Goal: Task Accomplishment & Management: Complete application form

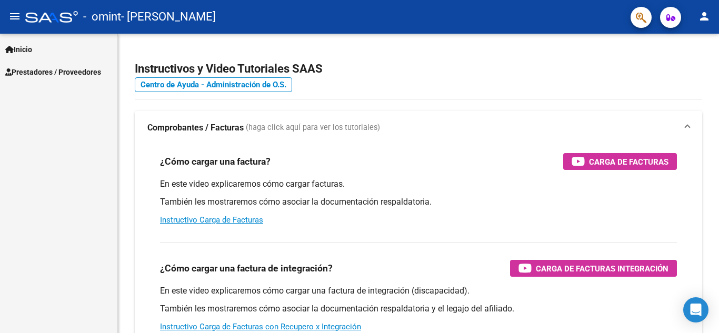
click at [86, 69] on span "Prestadores / Proveedores" at bounding box center [53, 72] width 96 height 12
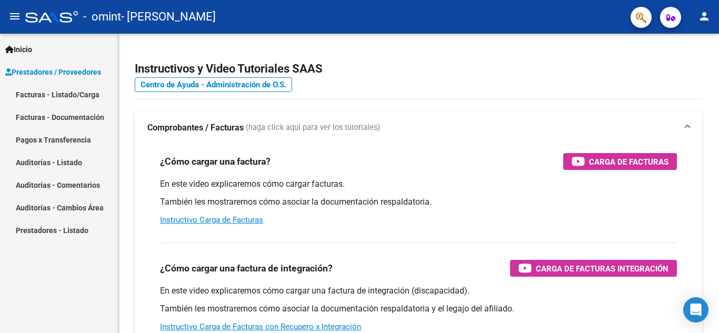
click at [83, 99] on link "Facturas - Listado/Carga" at bounding box center [58, 94] width 117 height 23
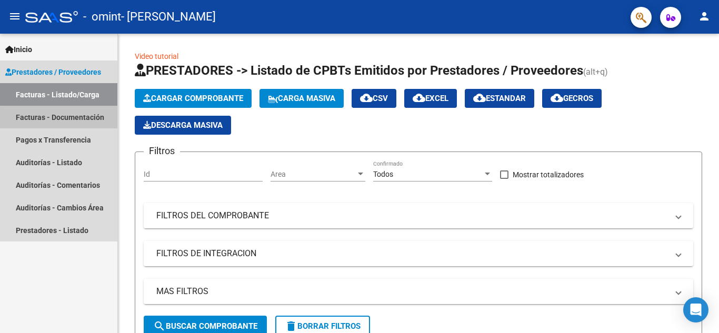
click at [83, 119] on link "Facturas - Documentación" at bounding box center [58, 117] width 117 height 23
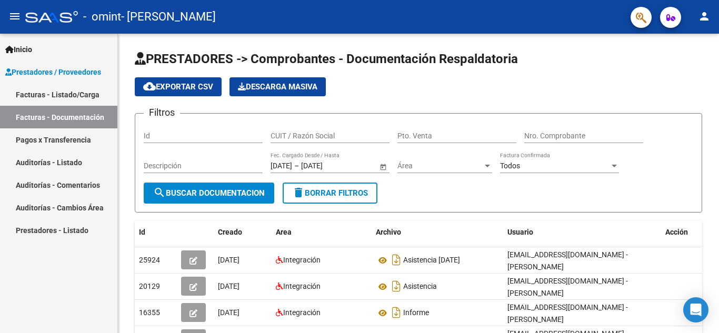
click at [60, 140] on link "Pagos x Transferencia" at bounding box center [58, 139] width 117 height 23
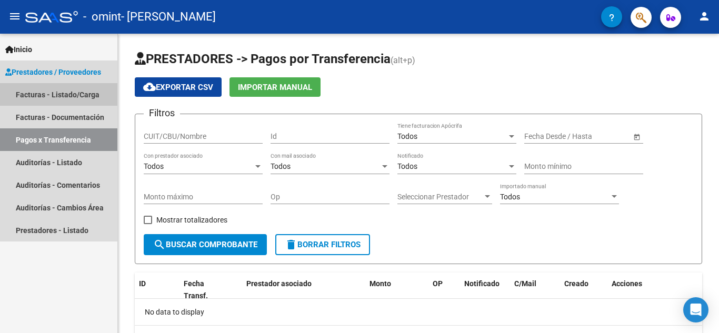
click at [56, 95] on link "Facturas - Listado/Carga" at bounding box center [58, 94] width 117 height 23
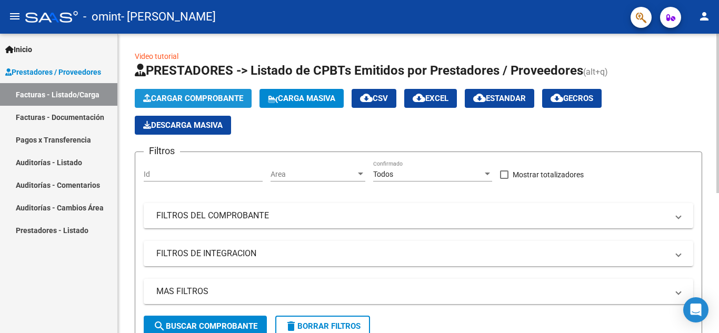
click at [205, 99] on span "Cargar Comprobante" at bounding box center [193, 98] width 100 height 9
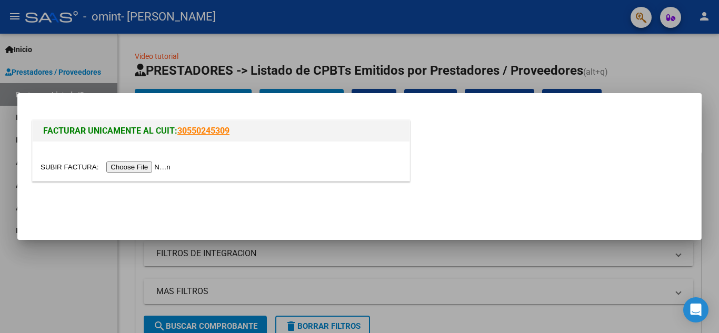
click at [147, 170] on input "file" at bounding box center [107, 167] width 133 height 11
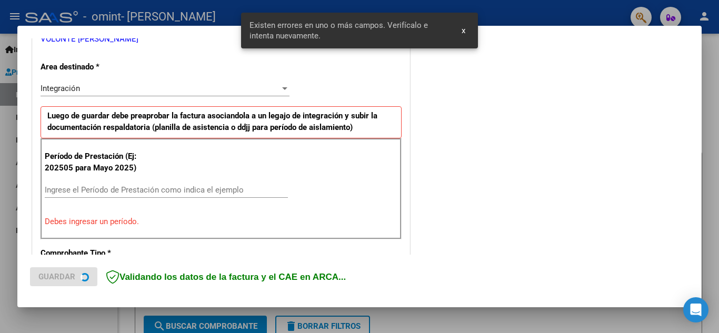
scroll to position [238, 0]
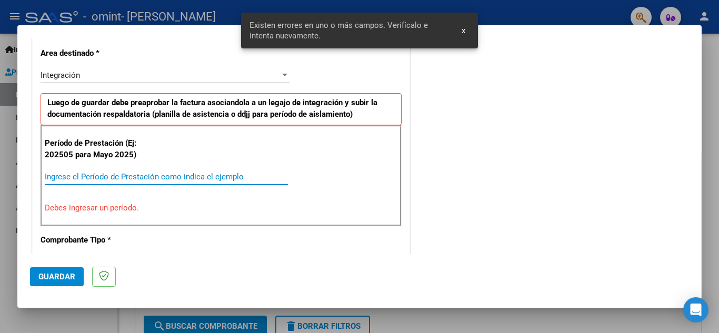
click at [103, 178] on input "Ingrese el Período de Prestación como indica el ejemplo" at bounding box center [166, 176] width 243 height 9
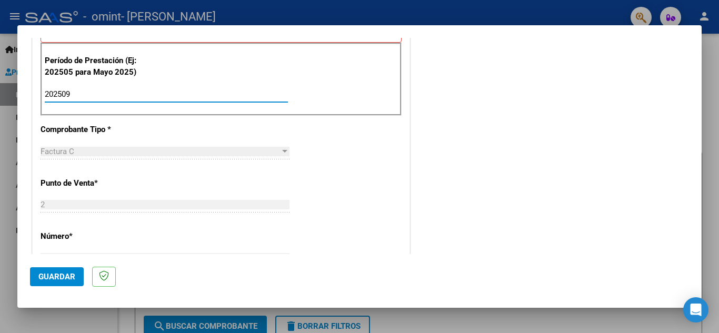
scroll to position [526, 0]
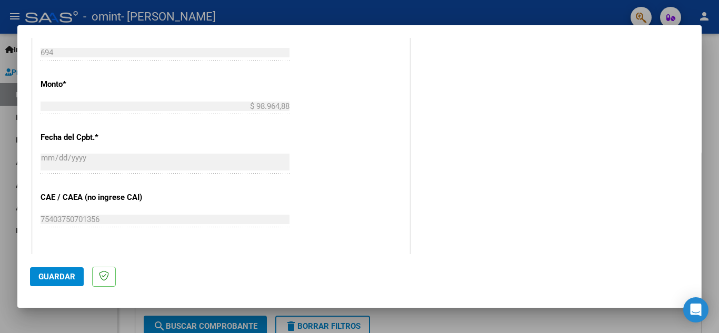
type input "202509"
click at [56, 275] on span "Guardar" at bounding box center [56, 276] width 37 height 9
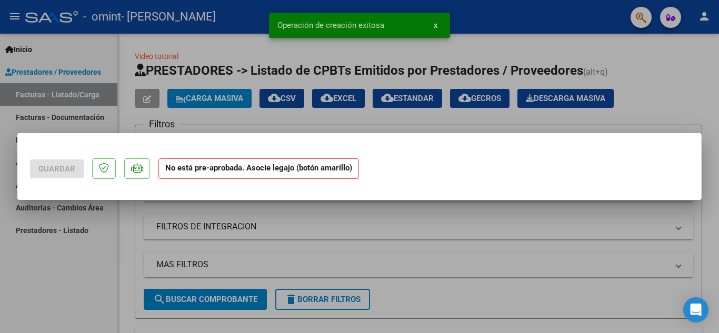
scroll to position [0, 0]
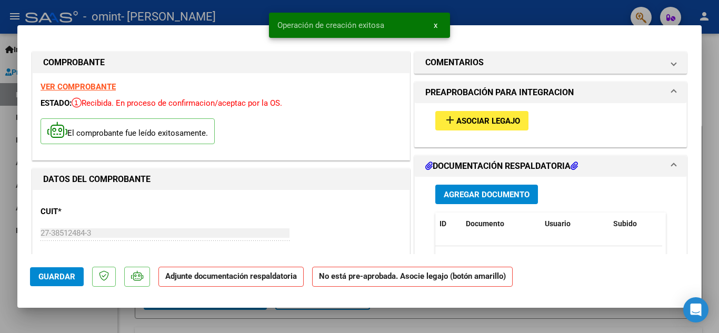
click at [456, 125] on span "Asociar Legajo" at bounding box center [488, 120] width 64 height 9
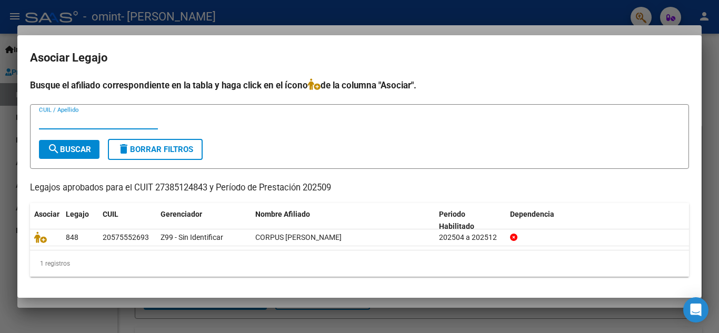
click at [77, 125] on input "CUIL / Apellido" at bounding box center [98, 120] width 119 height 9
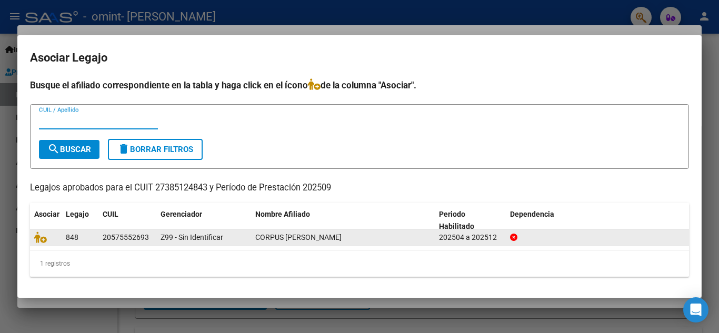
click at [262, 238] on span "CORPUS TOMAS NATHANIEL" at bounding box center [298, 237] width 86 height 8
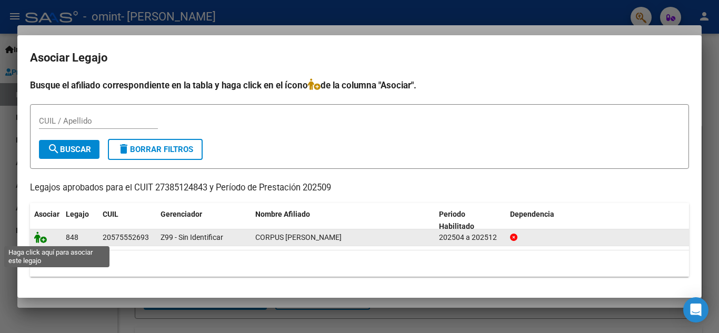
click at [43, 239] on icon at bounding box center [40, 238] width 13 height 12
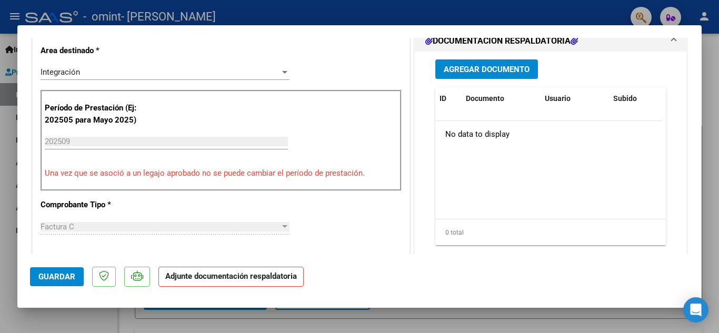
scroll to position [263, 0]
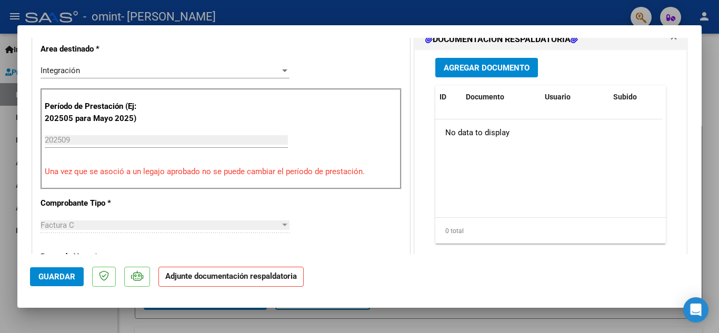
click at [496, 73] on button "Agregar Documento" at bounding box center [486, 67] width 103 height 19
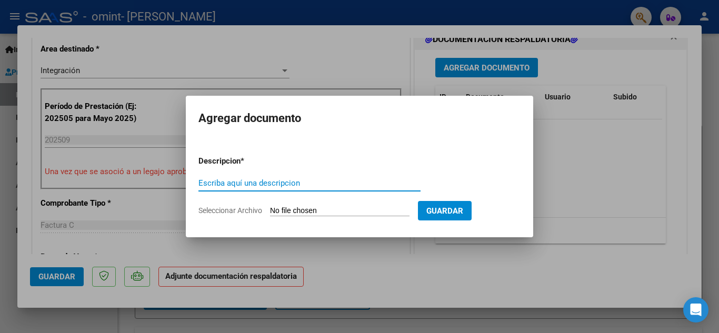
click at [272, 184] on input "Escriba aquí una descripcion" at bounding box center [309, 182] width 222 height 9
type input "Asistencia"
click at [318, 210] on input "Seleccionar Archivo" at bounding box center [339, 211] width 139 height 10
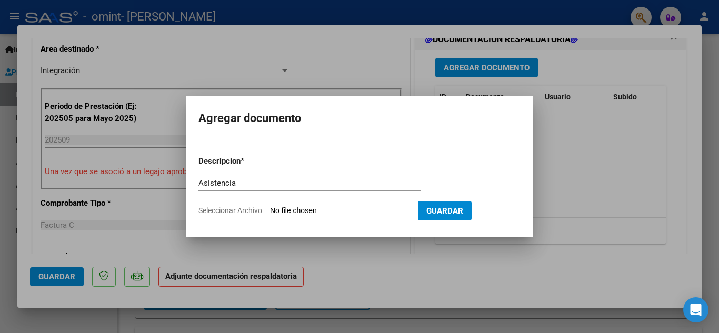
type input "C:\fakepath\Tomas Corpus Asistencia sept 25.pdf"
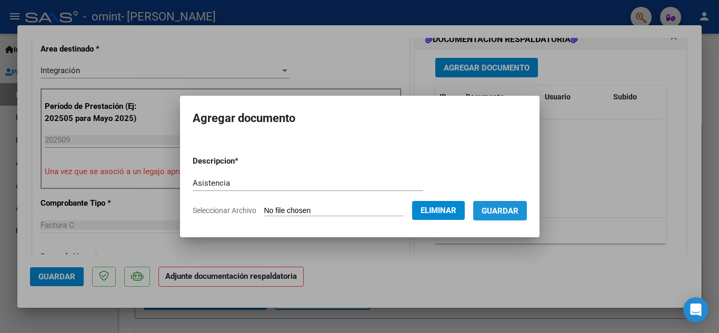
click at [504, 215] on span "Guardar" at bounding box center [499, 210] width 37 height 9
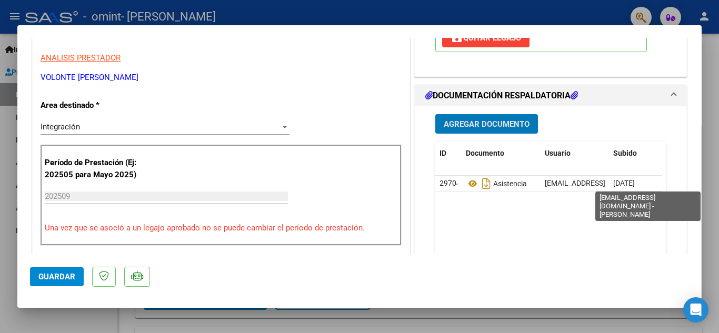
scroll to position [210, 0]
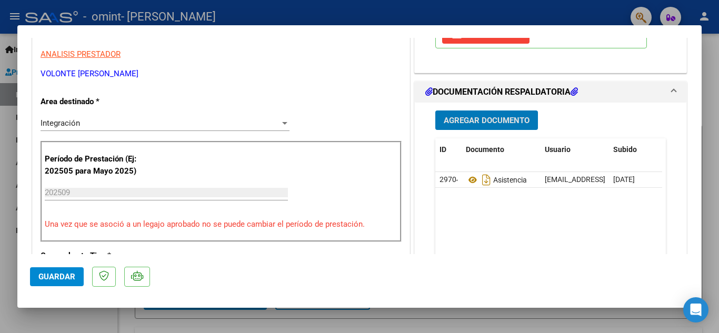
click at [53, 283] on button "Guardar" at bounding box center [57, 276] width 54 height 19
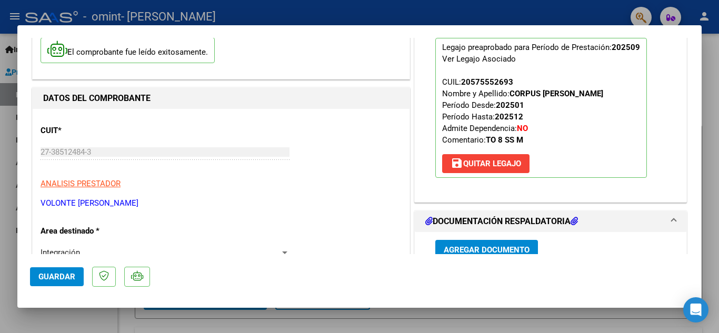
scroll to position [0, 0]
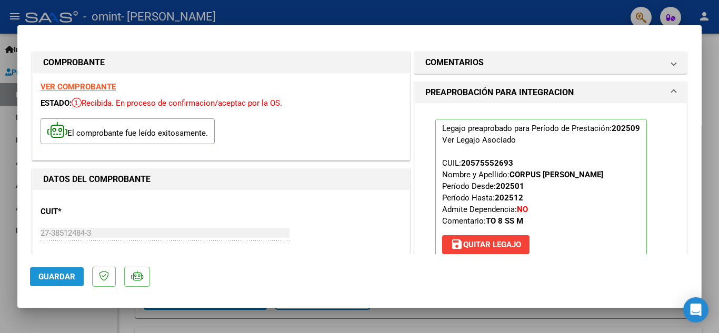
click at [67, 276] on span "Guardar" at bounding box center [56, 276] width 37 height 9
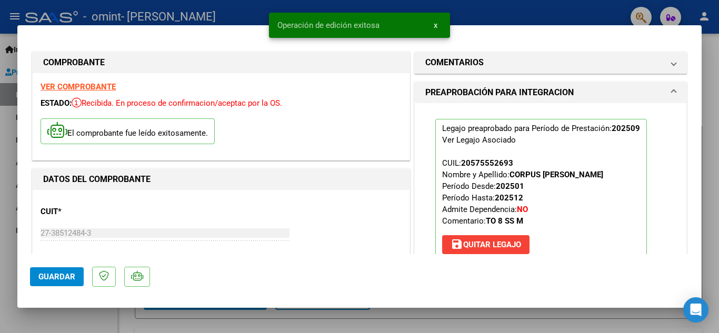
click at [436, 24] on span "x" at bounding box center [436, 25] width 4 height 9
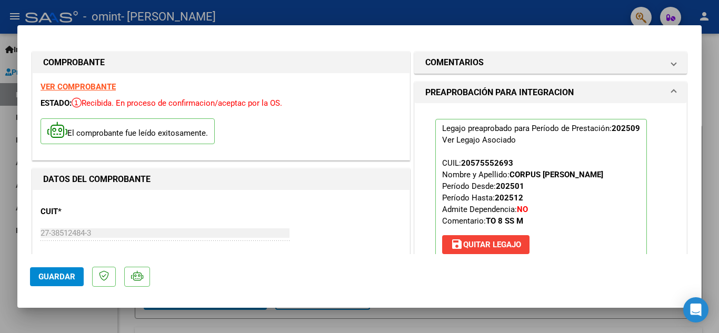
click at [67, 36] on mat-dialog-container "COMPROBANTE VER COMPROBANTE ESTADO: Recibida. En proceso de confirmacion/acepta…" at bounding box center [359, 166] width 684 height 283
click at [320, 8] on div at bounding box center [359, 166] width 719 height 333
type input "$ 0,00"
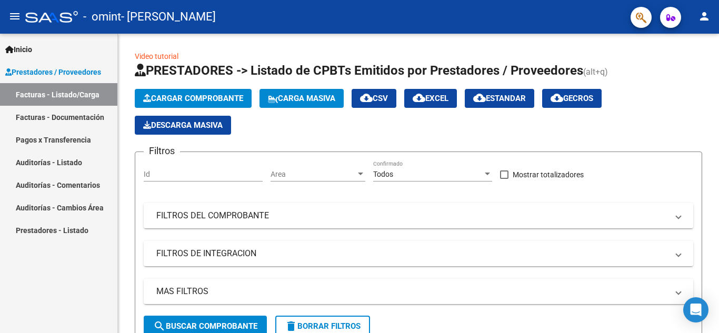
click at [45, 119] on link "Facturas - Documentación" at bounding box center [58, 117] width 117 height 23
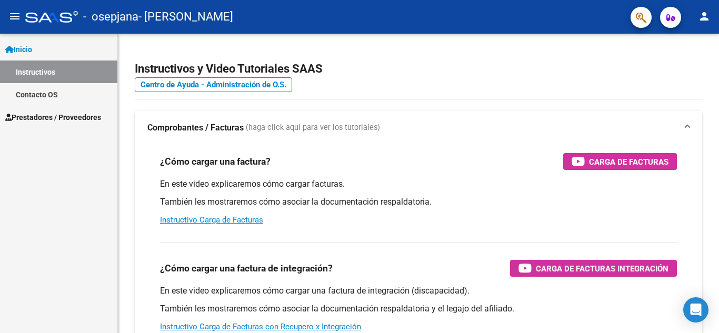
click at [62, 122] on span "Prestadores / Proveedores" at bounding box center [53, 118] width 96 height 12
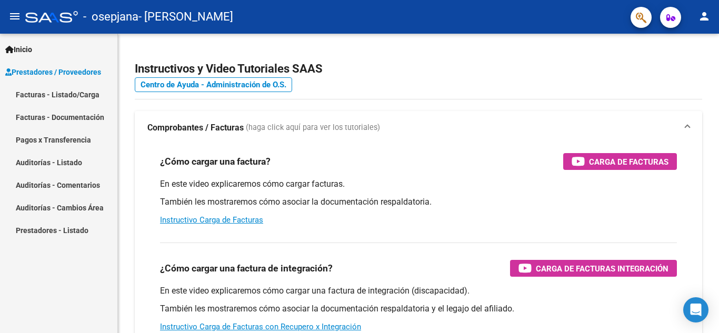
click at [62, 95] on link "Facturas - Listado/Carga" at bounding box center [58, 94] width 117 height 23
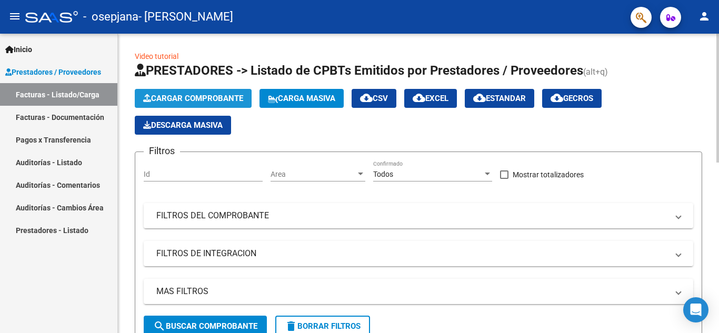
click at [213, 94] on span "Cargar Comprobante" at bounding box center [193, 98] width 100 height 9
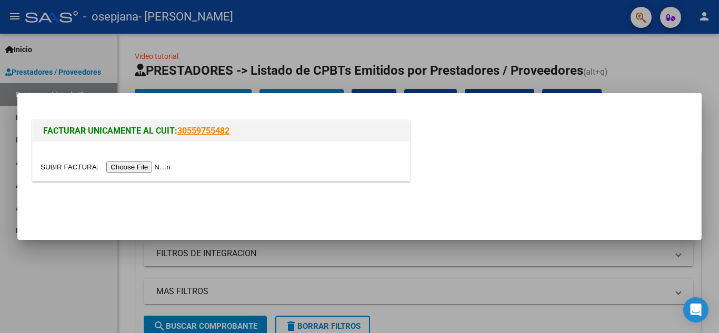
click at [160, 167] on input "file" at bounding box center [107, 167] width 133 height 11
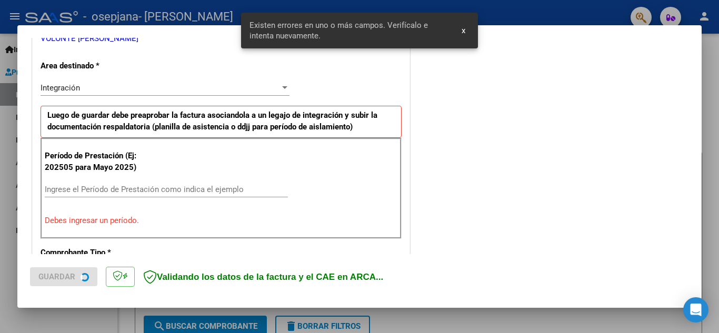
scroll to position [238, 0]
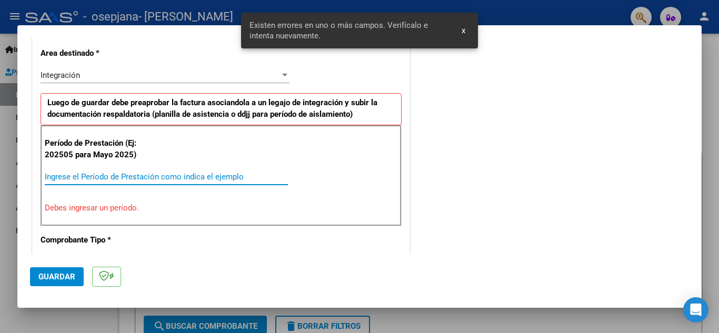
click at [145, 178] on input "Ingrese el Período de Prestación como indica el ejemplo" at bounding box center [166, 176] width 243 height 9
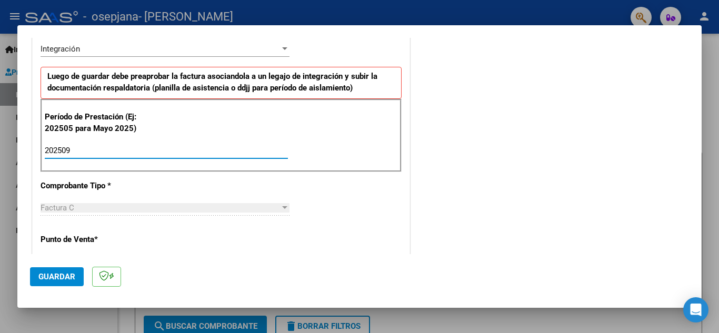
scroll to position [291, 0]
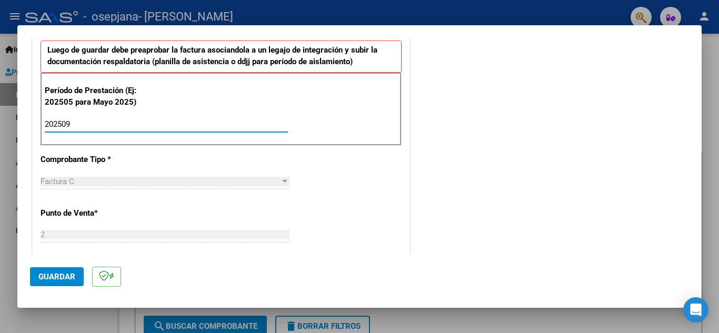
type input "202509"
click at [64, 273] on span "Guardar" at bounding box center [56, 276] width 37 height 9
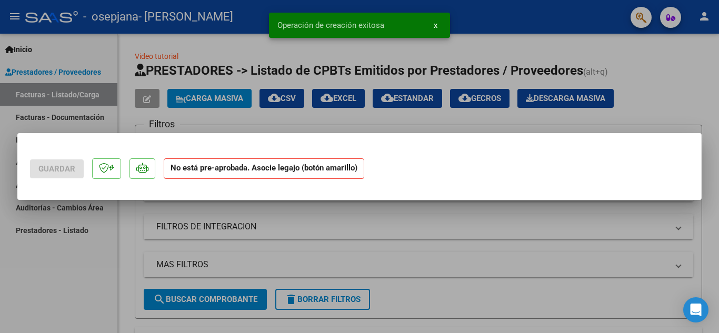
scroll to position [0, 0]
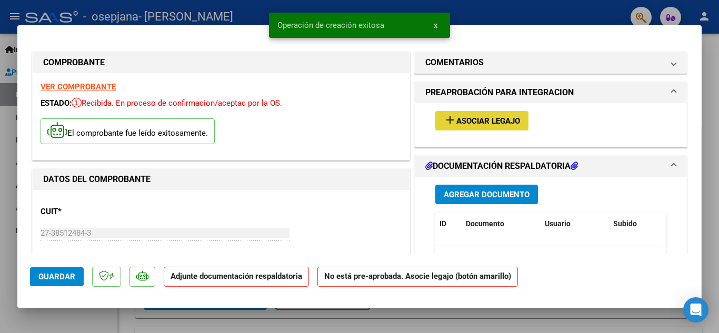
click at [469, 125] on span "Asociar Legajo" at bounding box center [488, 120] width 64 height 9
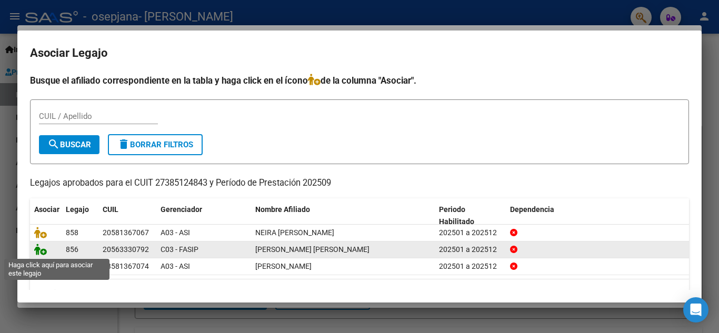
click at [40, 251] on icon at bounding box center [40, 250] width 13 height 12
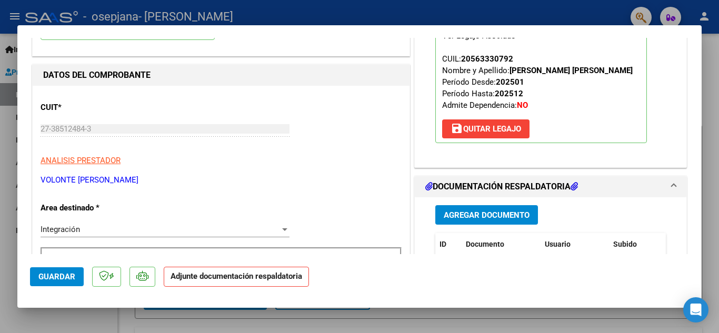
scroll to position [105, 0]
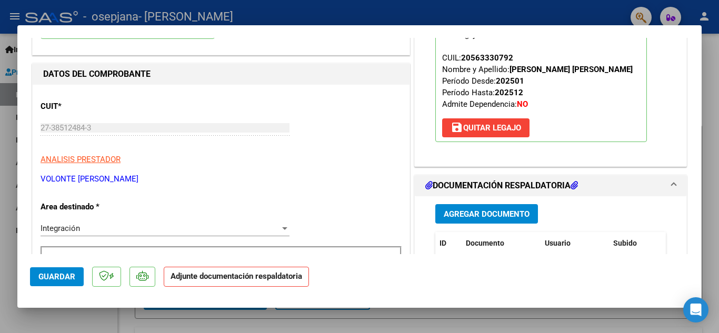
click at [467, 210] on span "Agregar Documento" at bounding box center [487, 213] width 86 height 9
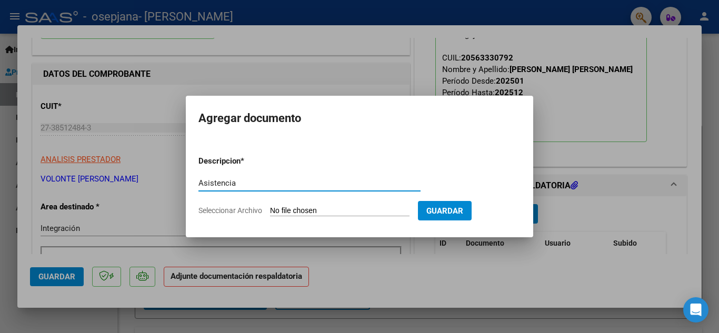
type input "Asistencia"
click at [315, 209] on input "Seleccionar Archivo" at bounding box center [339, 211] width 139 height 10
type input "C:\fakepath\ASISTENCIA OSEPJANA [PERSON_NAME]. [DATE] .pdf.pdf"
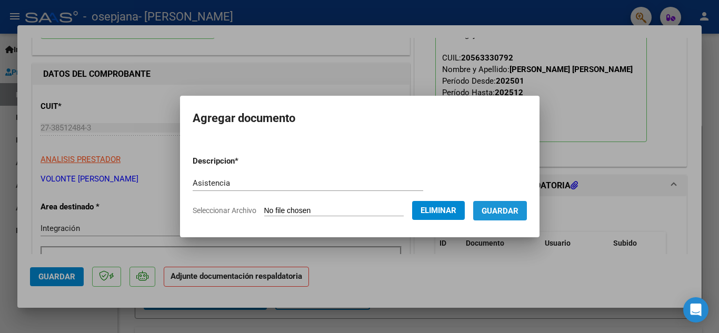
click at [500, 209] on span "Guardar" at bounding box center [499, 210] width 37 height 9
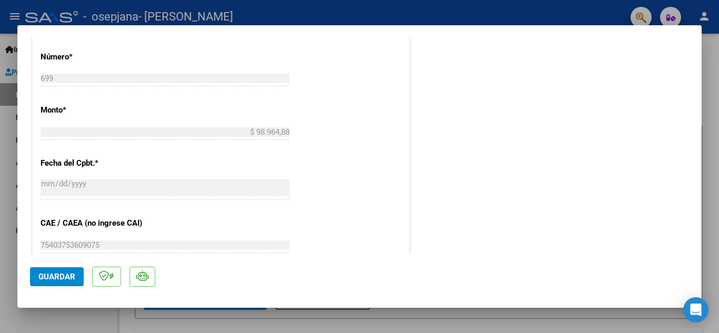
scroll to position [515, 0]
click at [55, 280] on span "Guardar" at bounding box center [56, 276] width 37 height 9
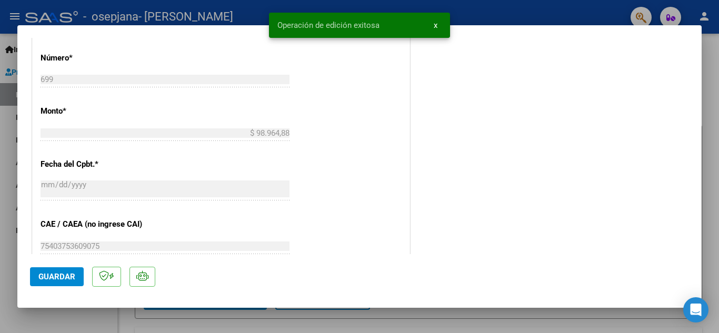
click at [438, 27] on button "x" at bounding box center [435, 25] width 21 height 19
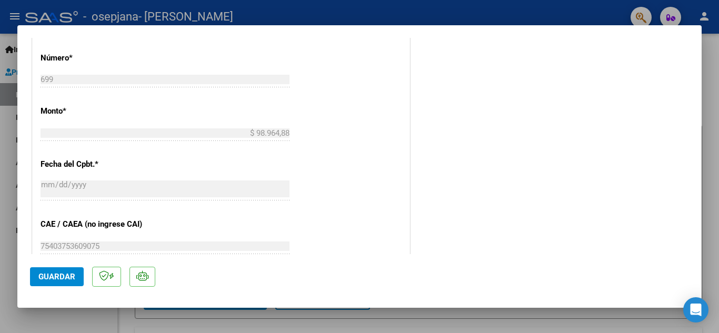
click at [503, 12] on div at bounding box center [359, 166] width 719 height 333
type input "$ 0,00"
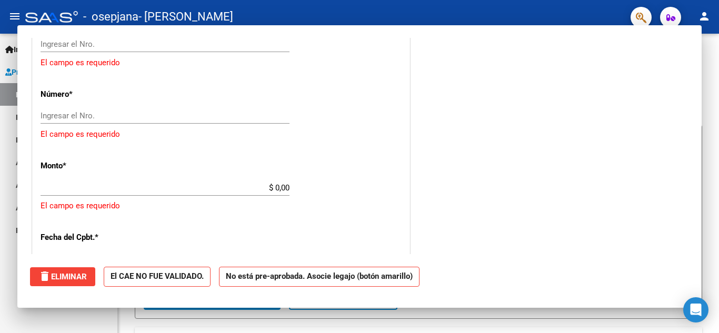
scroll to position [533, 0]
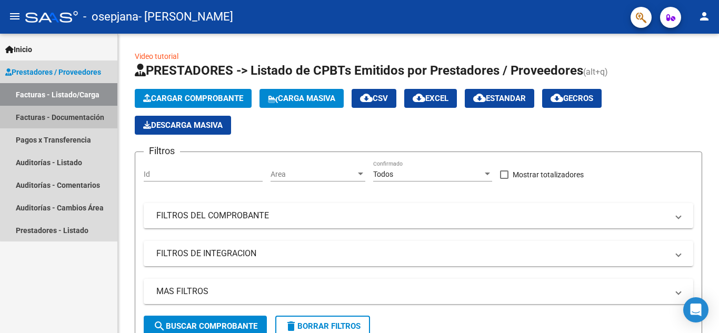
click at [59, 121] on link "Facturas - Documentación" at bounding box center [58, 117] width 117 height 23
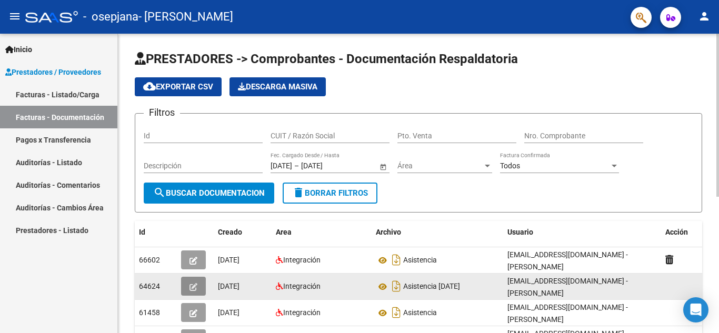
click at [194, 286] on icon "button" at bounding box center [193, 287] width 8 height 8
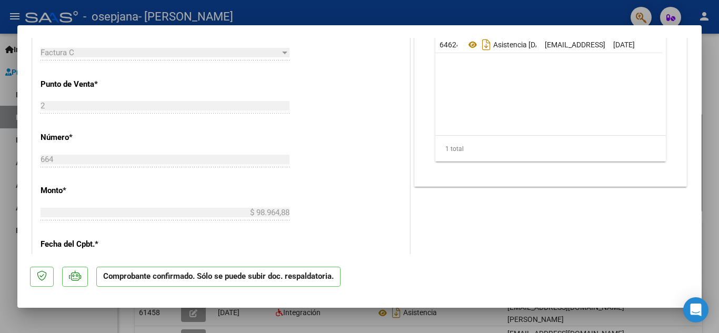
scroll to position [474, 0]
